Goal: Task Accomplishment & Management: Manage account settings

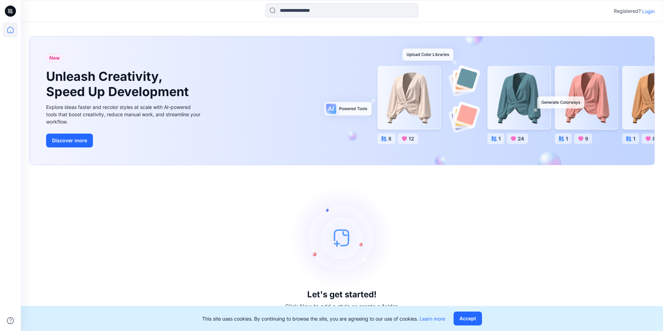
click at [648, 12] on p "Login" at bounding box center [649, 11] width 12 height 7
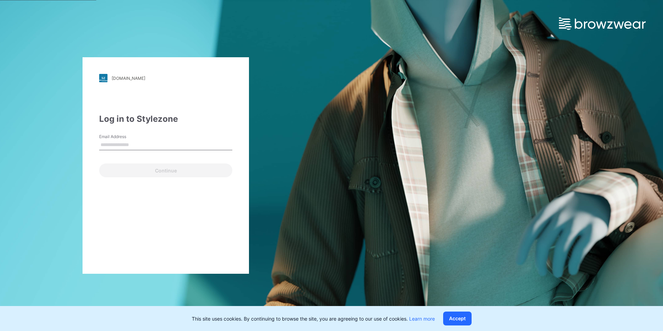
click at [124, 149] on input "Email Address" at bounding box center [165, 145] width 133 height 10
type input "**********"
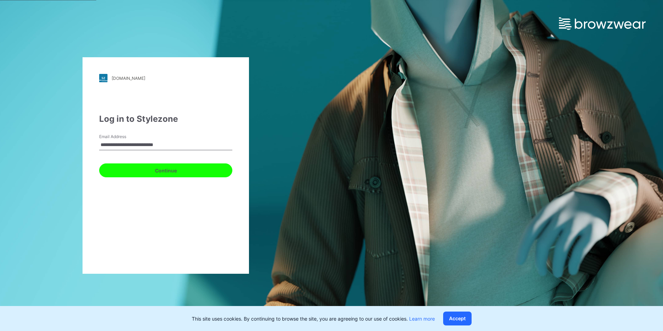
click at [172, 170] on button "Continue" at bounding box center [165, 170] width 133 height 14
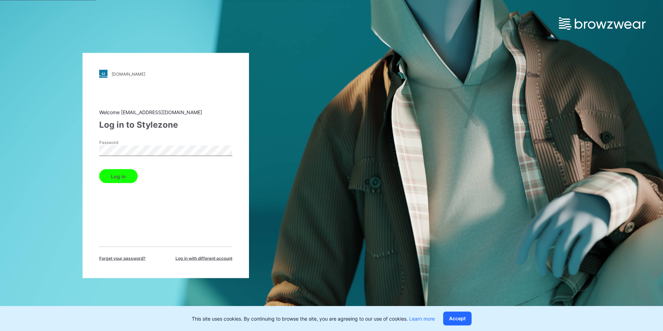
click at [177, 145] on div "Password" at bounding box center [165, 149] width 133 height 21
click at [127, 178] on button "Log in" at bounding box center [118, 176] width 39 height 14
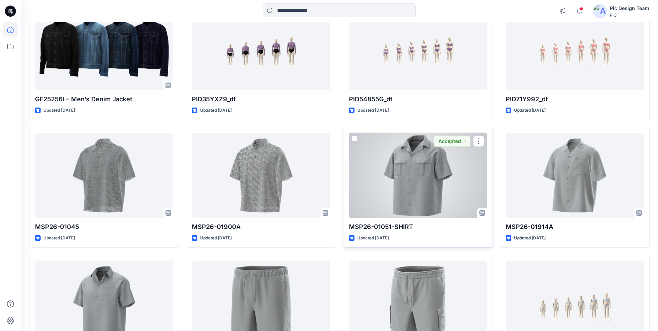
scroll to position [104, 0]
